Goal: Information Seeking & Learning: Learn about a topic

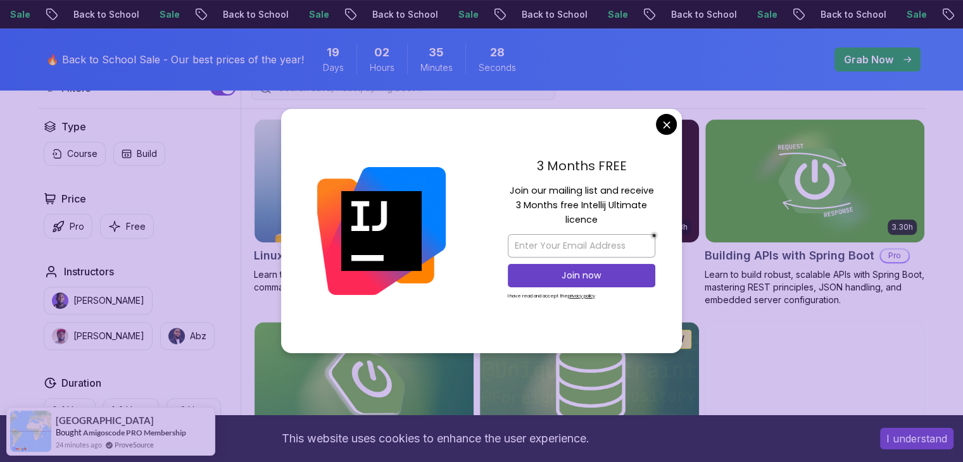
scroll to position [317, 0]
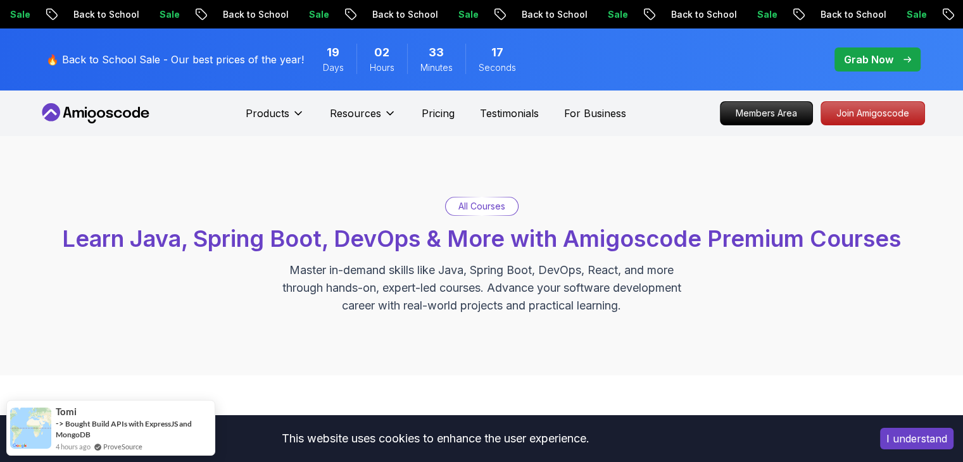
click at [871, 49] on span "pre-order" at bounding box center [877, 59] width 86 height 24
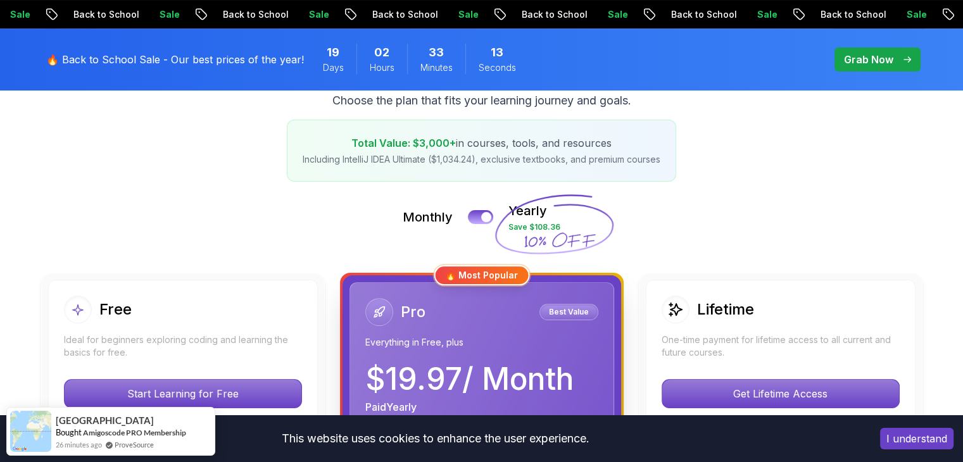
scroll to position [317, 0]
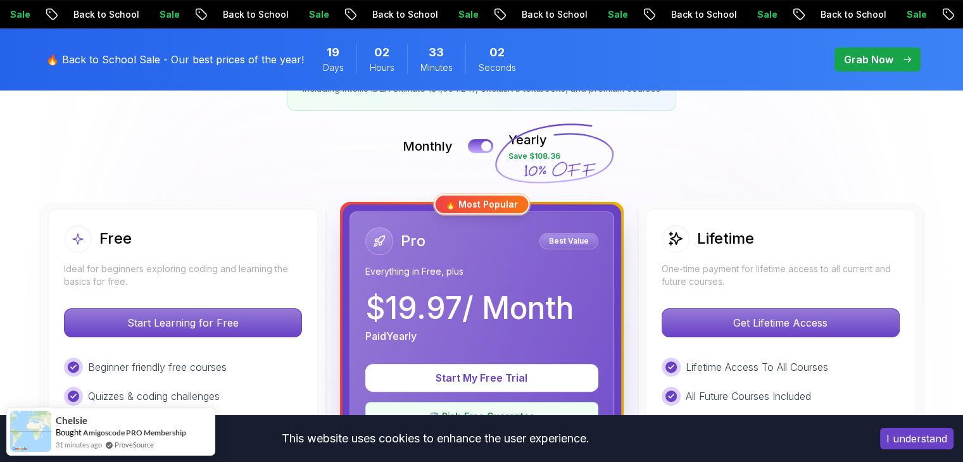
scroll to position [190, 0]
